Goal: Navigation & Orientation: Find specific page/section

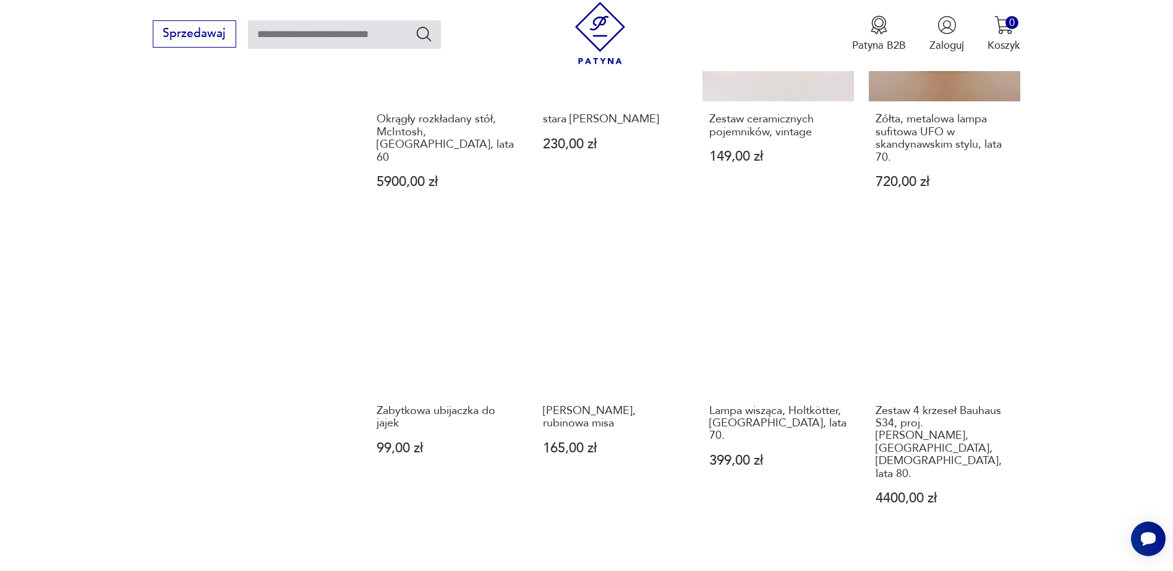
scroll to position [1136, 0]
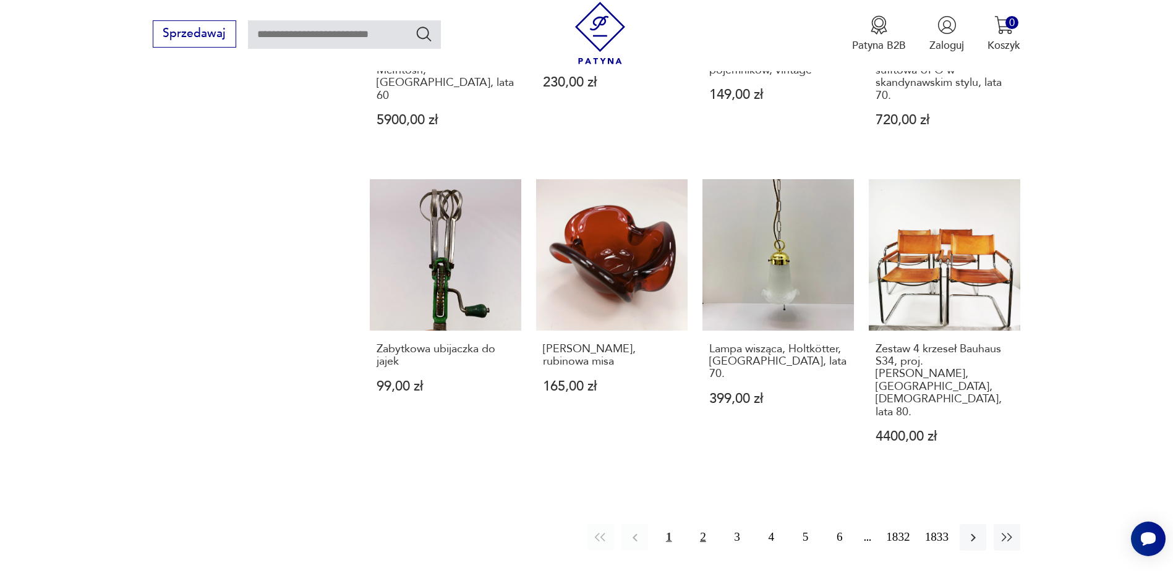
click at [702, 524] on button "2" at bounding box center [703, 537] width 27 height 27
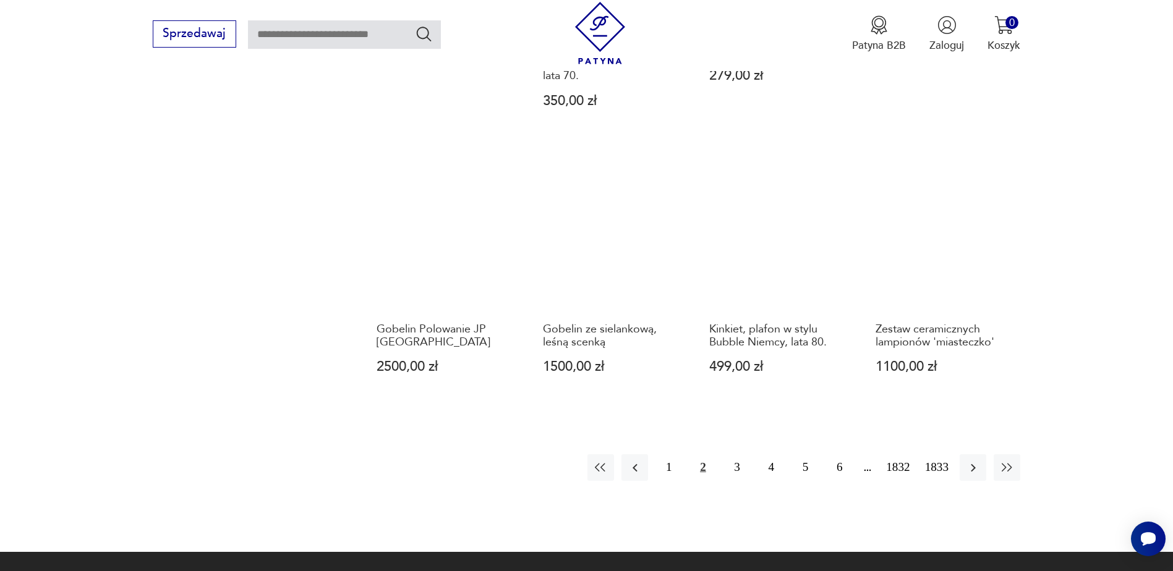
scroll to position [1261, 0]
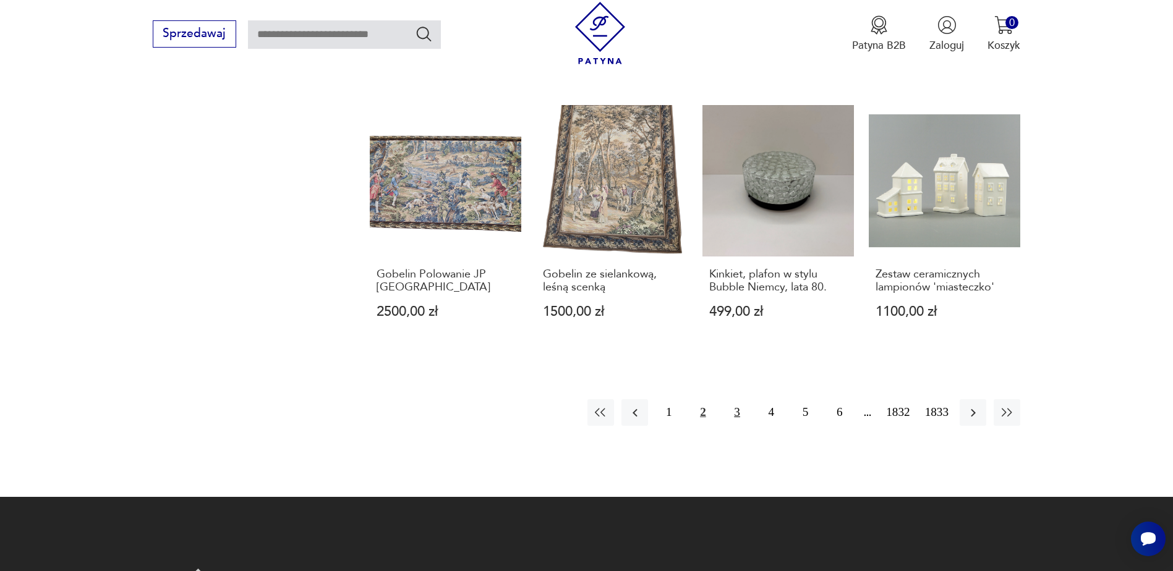
click at [739, 399] on button "3" at bounding box center [737, 412] width 27 height 27
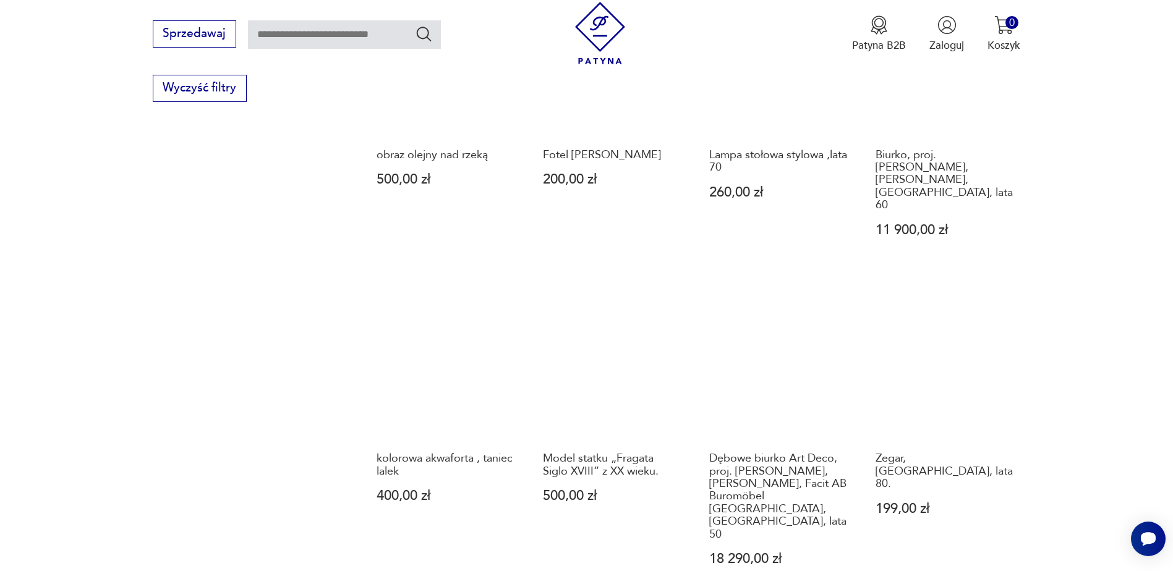
scroll to position [1385, 0]
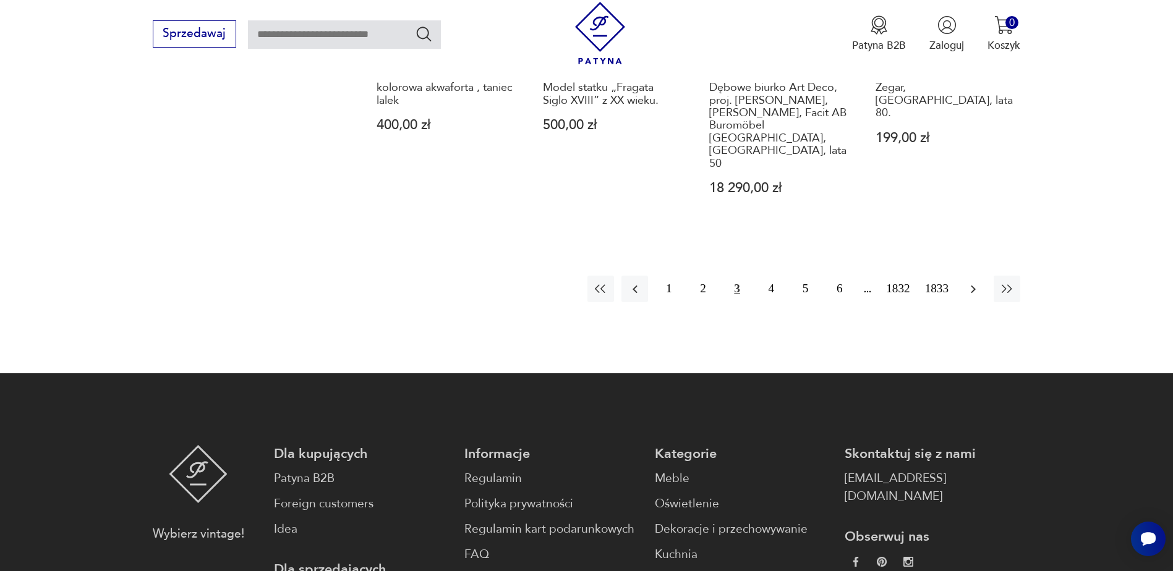
click at [976, 282] on icon "button" at bounding box center [973, 289] width 15 height 15
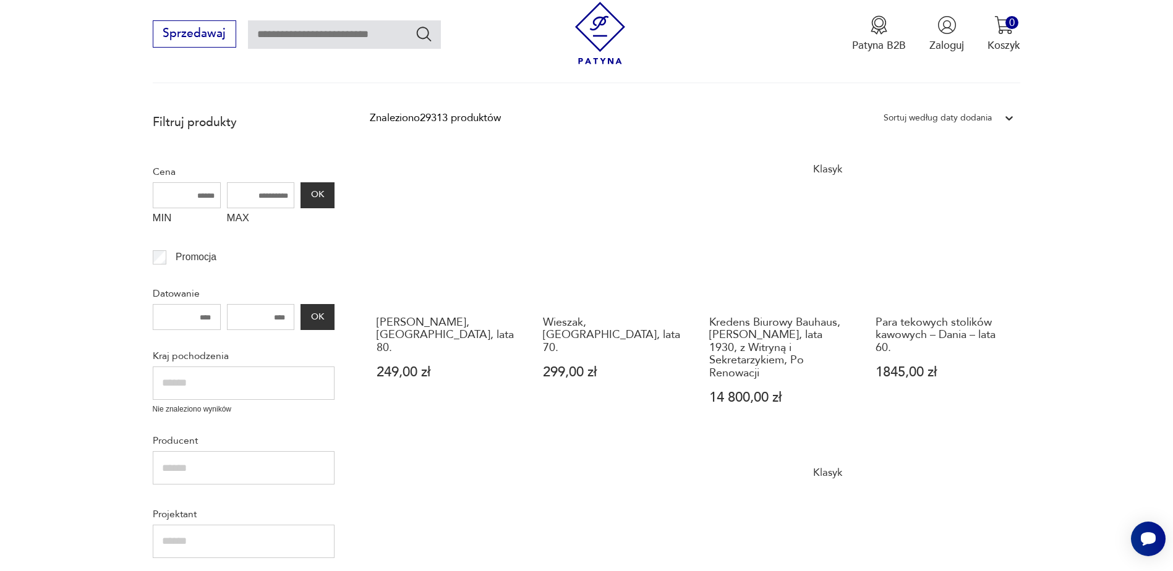
scroll to position [457, 0]
